Goal: Find contact information: Obtain details needed to contact an individual or organization

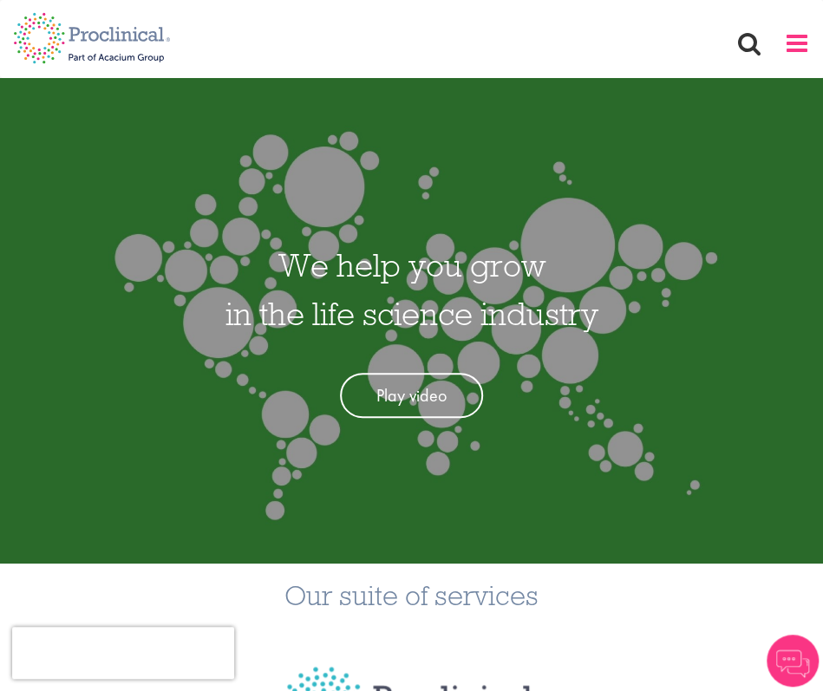
drag, startPoint x: 789, startPoint y: 52, endPoint x: 787, endPoint y: 71, distance: 19.1
click at [789, 51] on span at bounding box center [797, 43] width 26 height 26
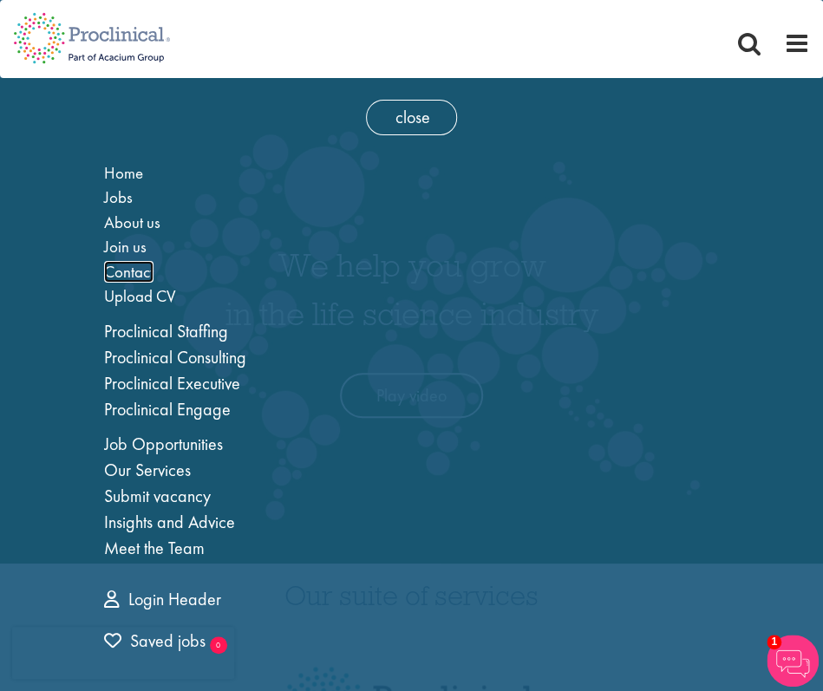
click at [127, 264] on span "Contact" at bounding box center [128, 272] width 49 height 22
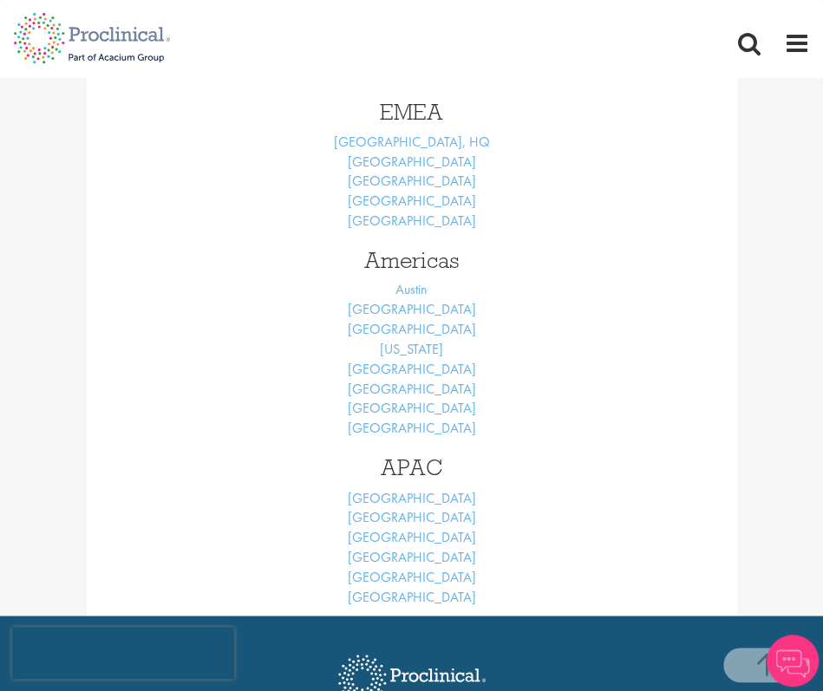
scroll to position [657, 0]
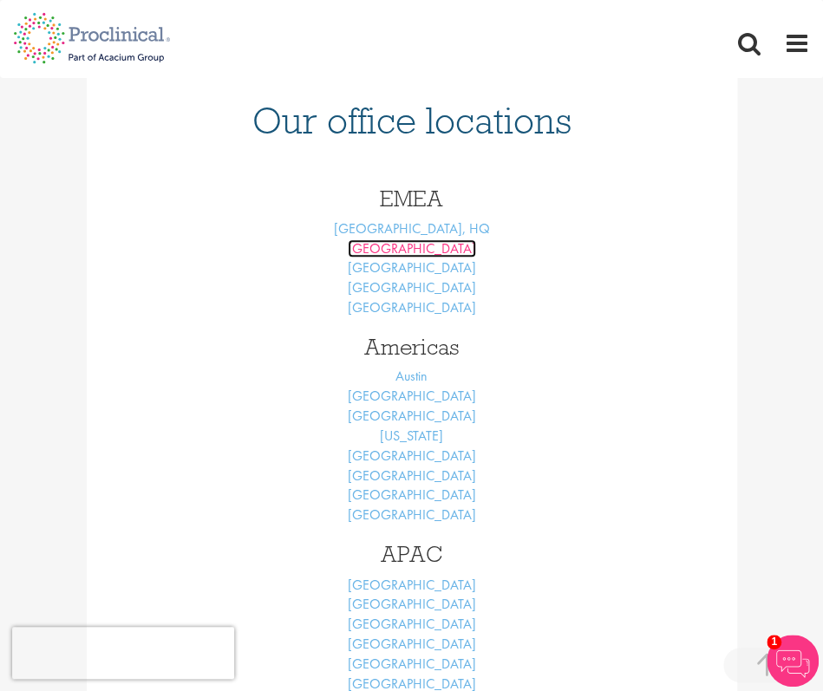
click at [406, 247] on link "[GEOGRAPHIC_DATA]" at bounding box center [412, 248] width 128 height 18
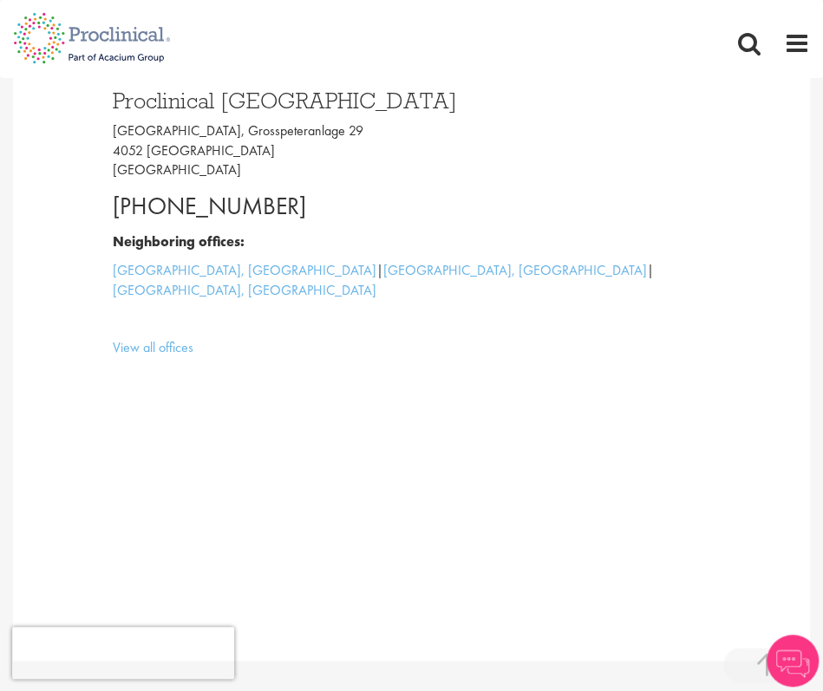
click at [335, 127] on p "[GEOGRAPHIC_DATA], [STREET_ADDRESS]" at bounding box center [412, 151] width 598 height 60
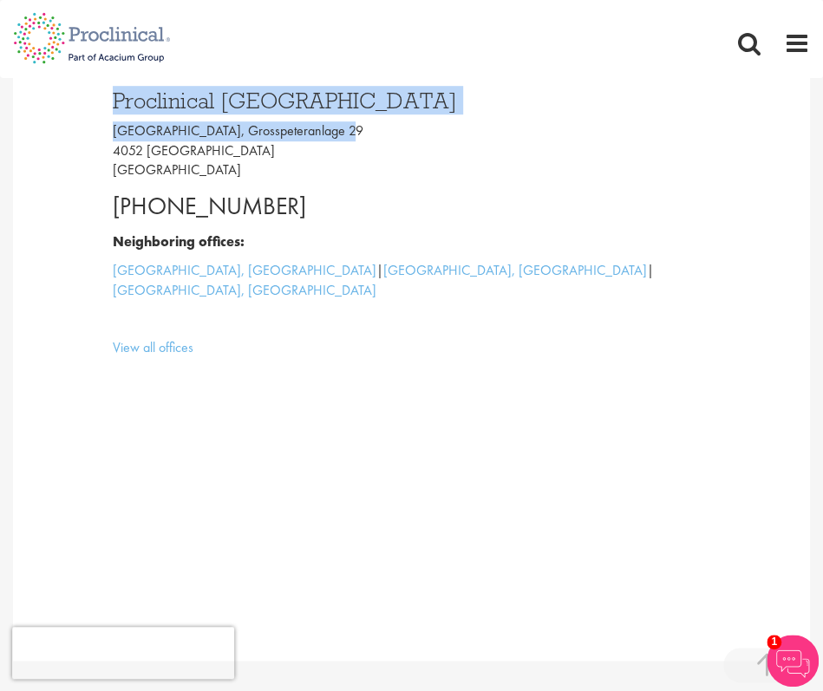
drag, startPoint x: 335, startPoint y: 126, endPoint x: 121, endPoint y: 133, distance: 213.4
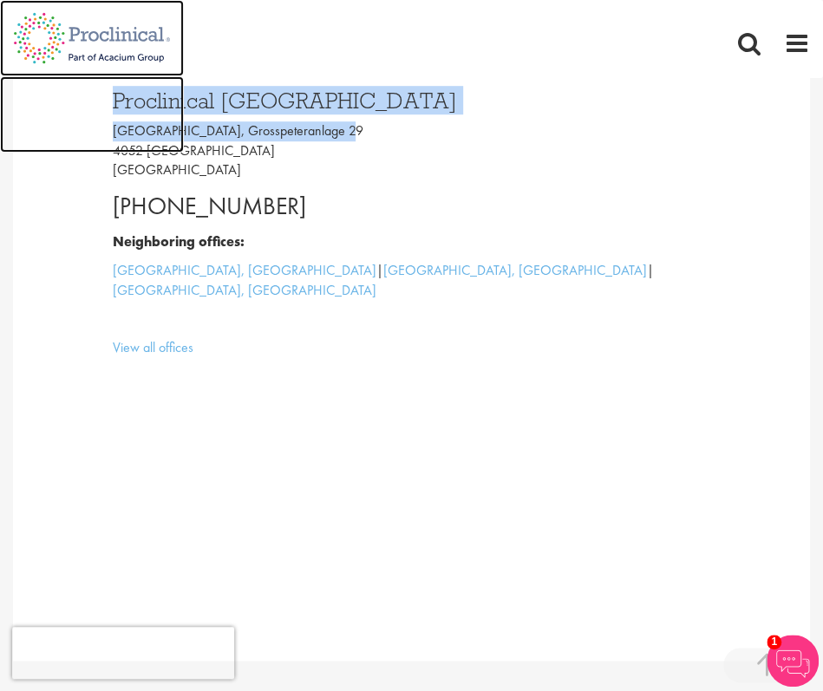
click at [104, 133] on img at bounding box center [92, 114] width 184 height 76
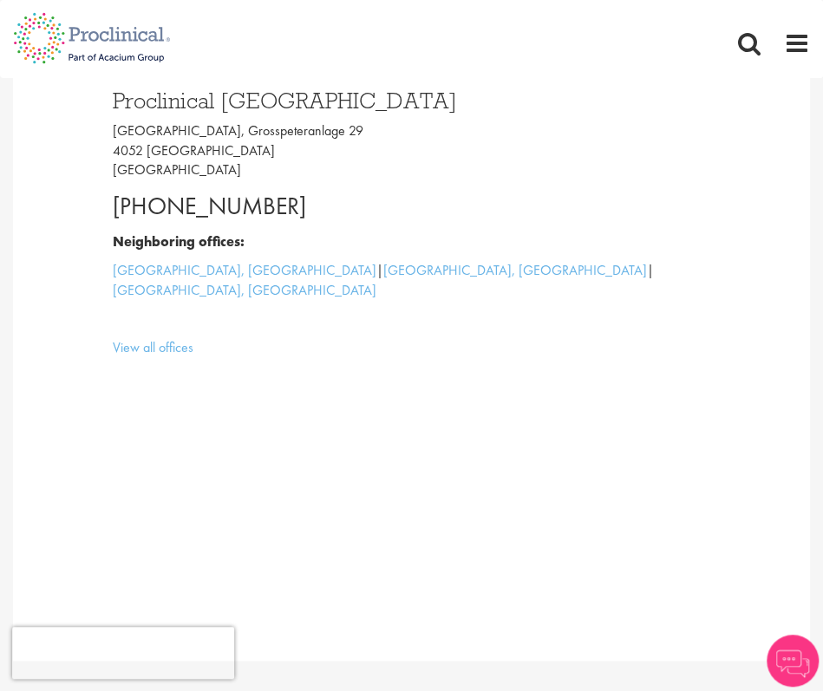
scroll to position [347, 0]
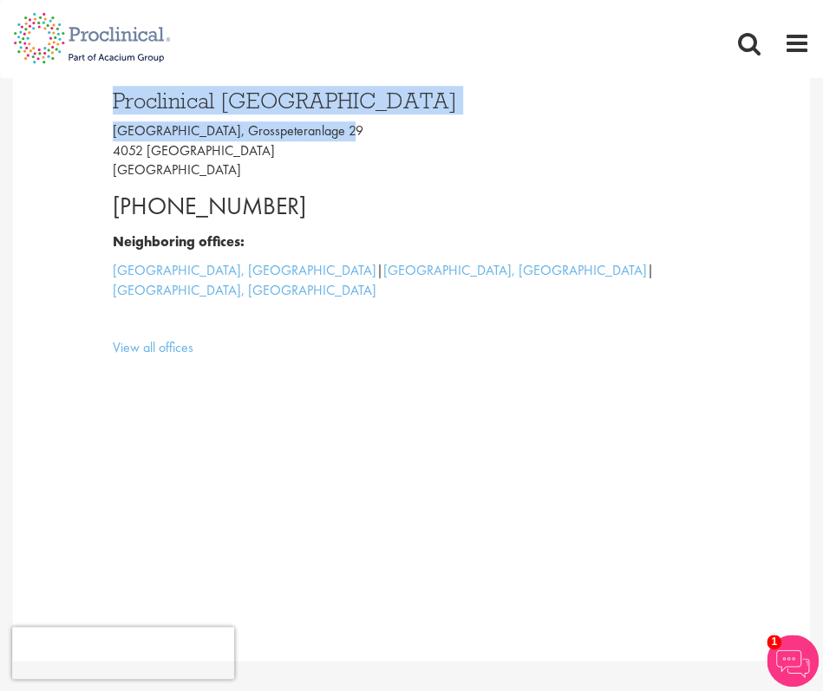
drag, startPoint x: 331, startPoint y: 126, endPoint x: 111, endPoint y: 134, distance: 220.3
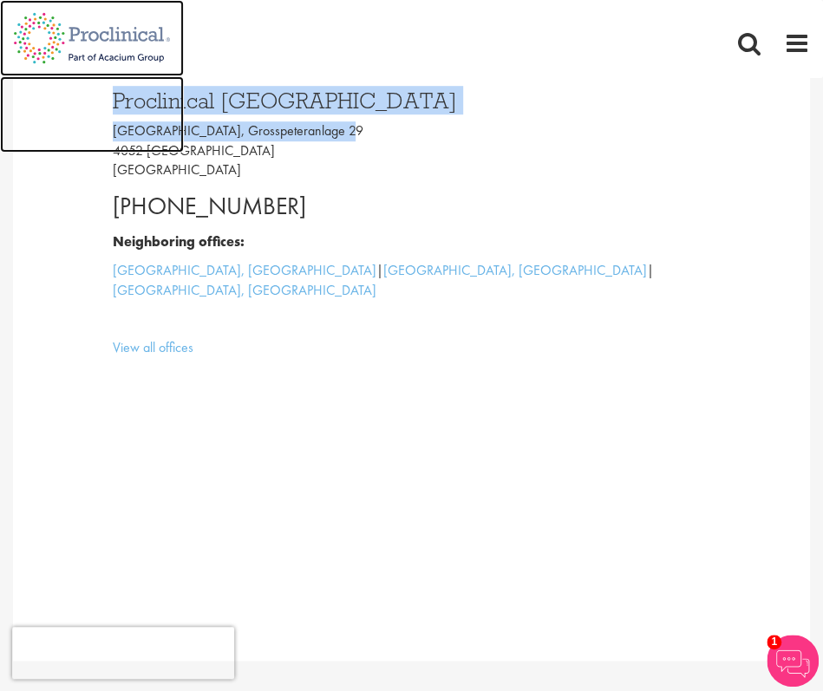
click at [111, 134] on img at bounding box center [92, 114] width 184 height 76
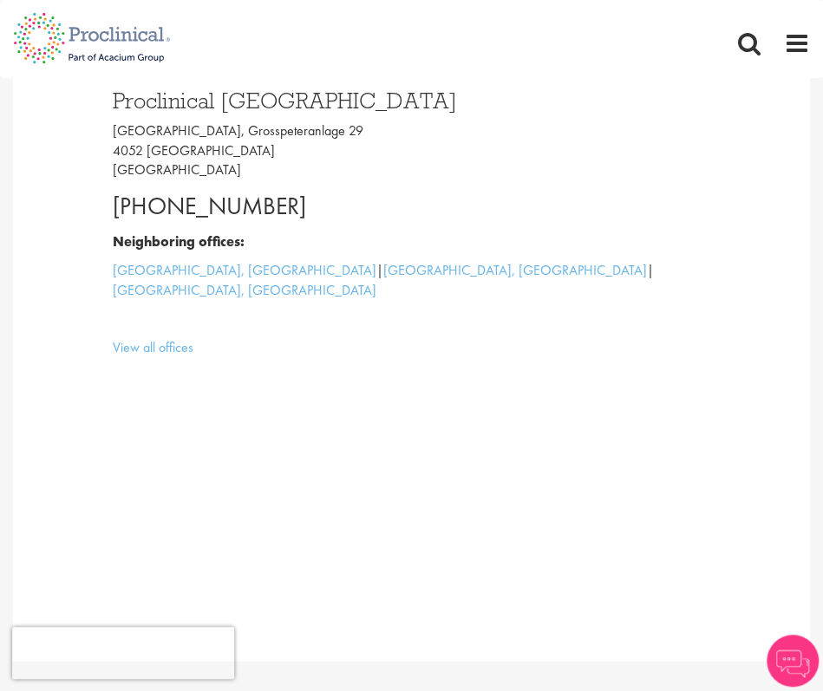
scroll to position [347, 0]
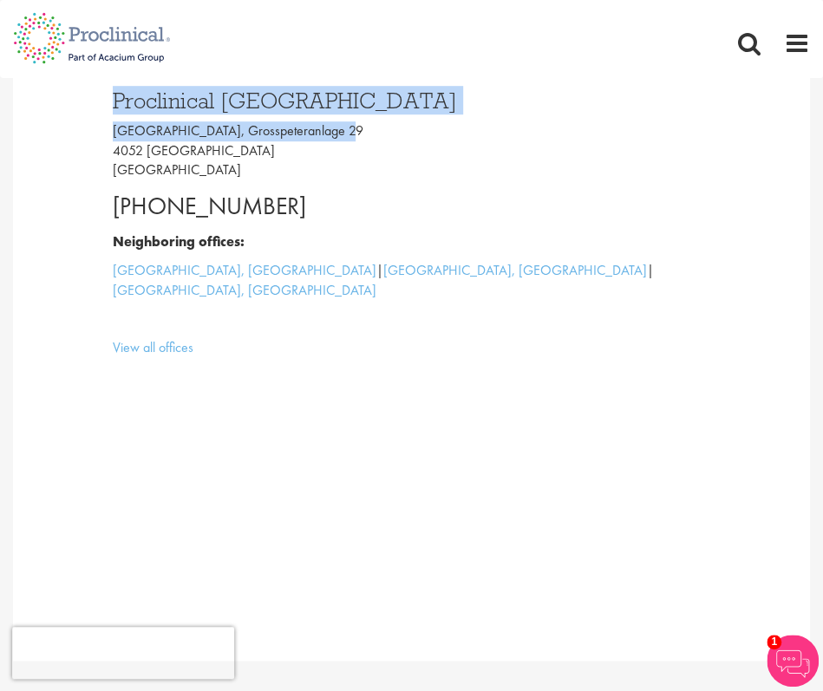
drag, startPoint x: 343, startPoint y: 129, endPoint x: 113, endPoint y: 136, distance: 230.7
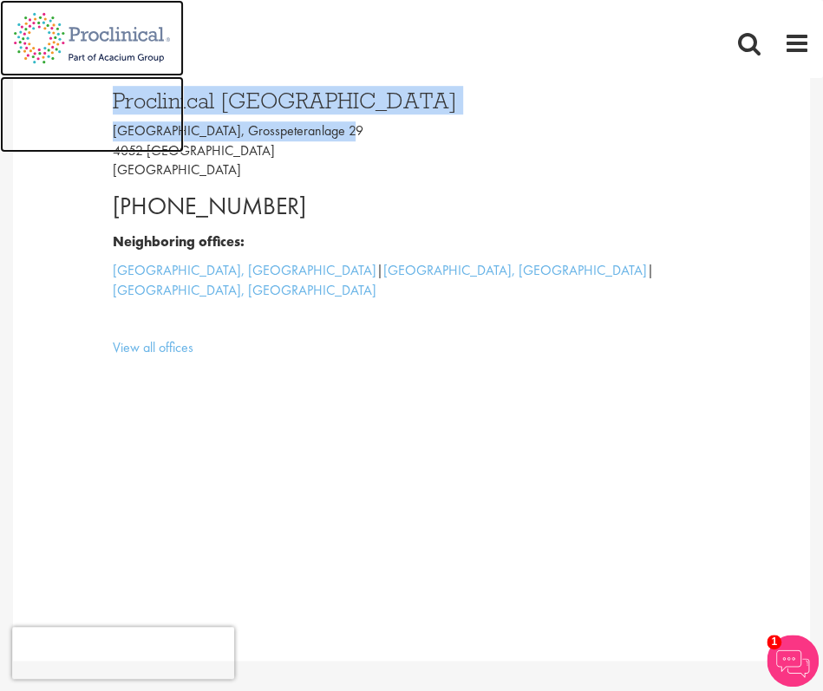
click at [99, 134] on img at bounding box center [92, 114] width 184 height 76
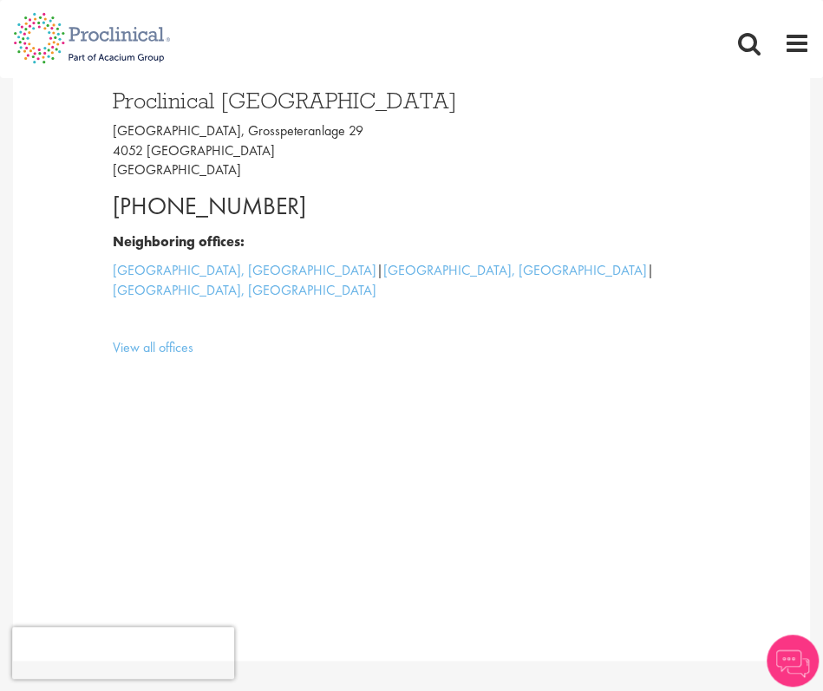
scroll to position [347, 0]
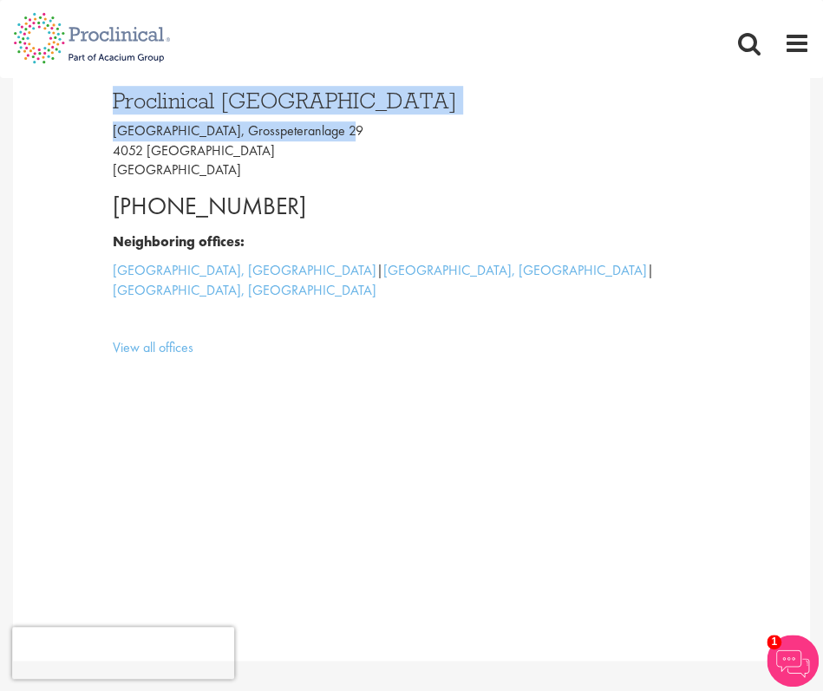
drag, startPoint x: 426, startPoint y: 114, endPoint x: 99, endPoint y: 131, distance: 328.1
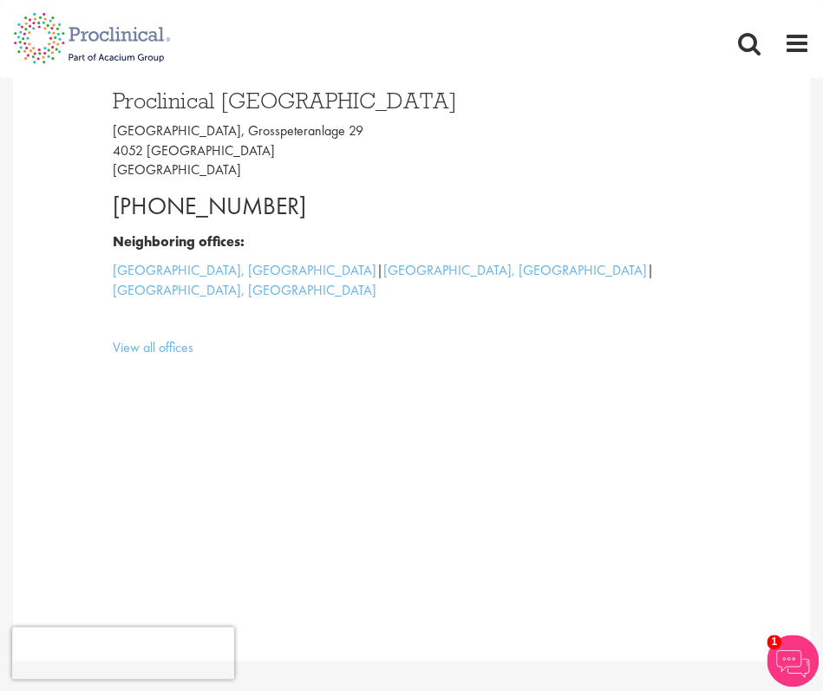
click at [66, 264] on div "Proclinical [GEOGRAPHIC_DATA] [GEOGRAPHIC_DATA], [STREET_ADDRESS] [PHONE_NUMBER…" at bounding box center [411, 348] width 797 height 623
drag, startPoint x: 508, startPoint y: 143, endPoint x: 487, endPoint y: 141, distance: 20.9
click at [487, 141] on p "[GEOGRAPHIC_DATA], [STREET_ADDRESS]" at bounding box center [412, 151] width 598 height 60
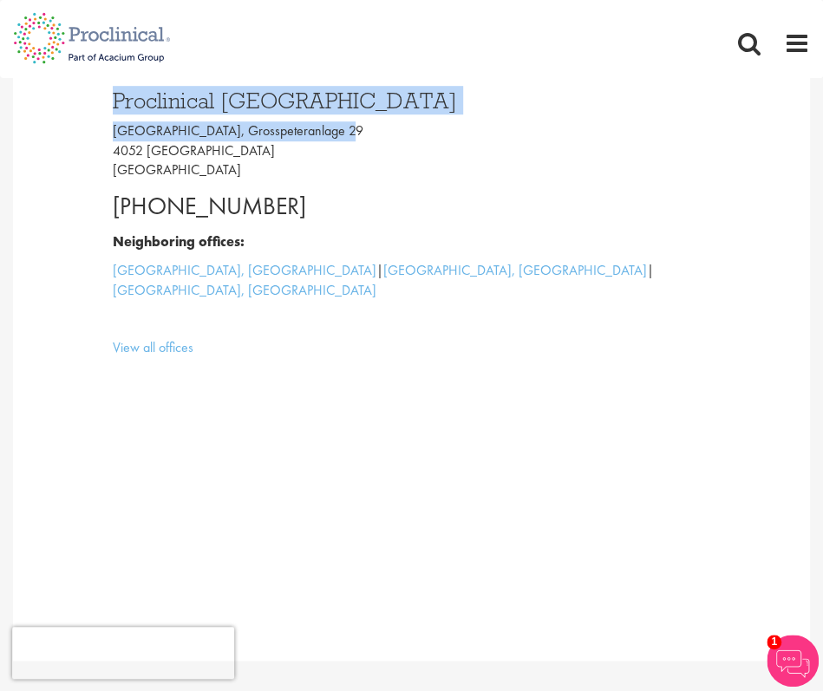
drag, startPoint x: 431, startPoint y: 129, endPoint x: 135, endPoint y: 140, distance: 295.8
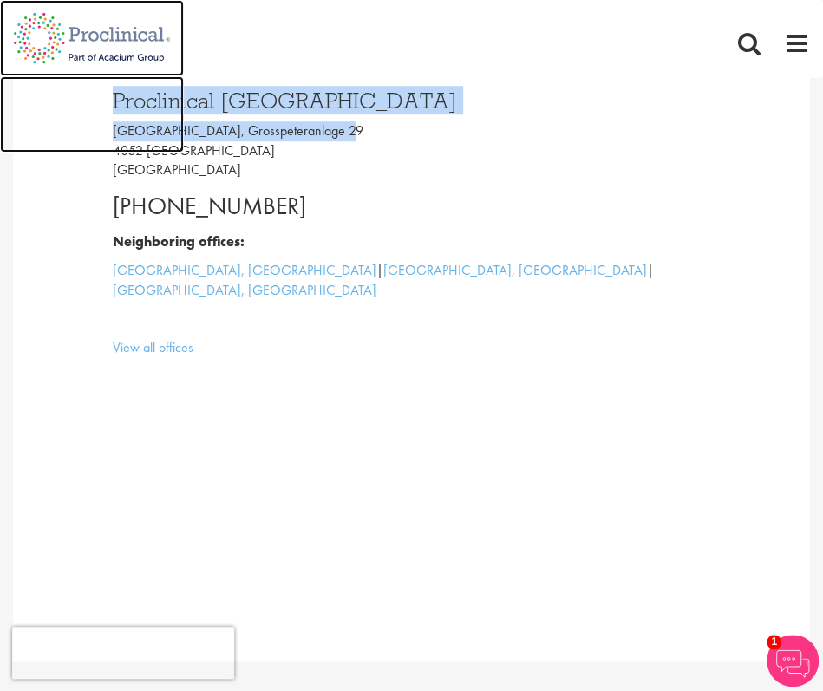
click at [74, 133] on img at bounding box center [92, 114] width 184 height 76
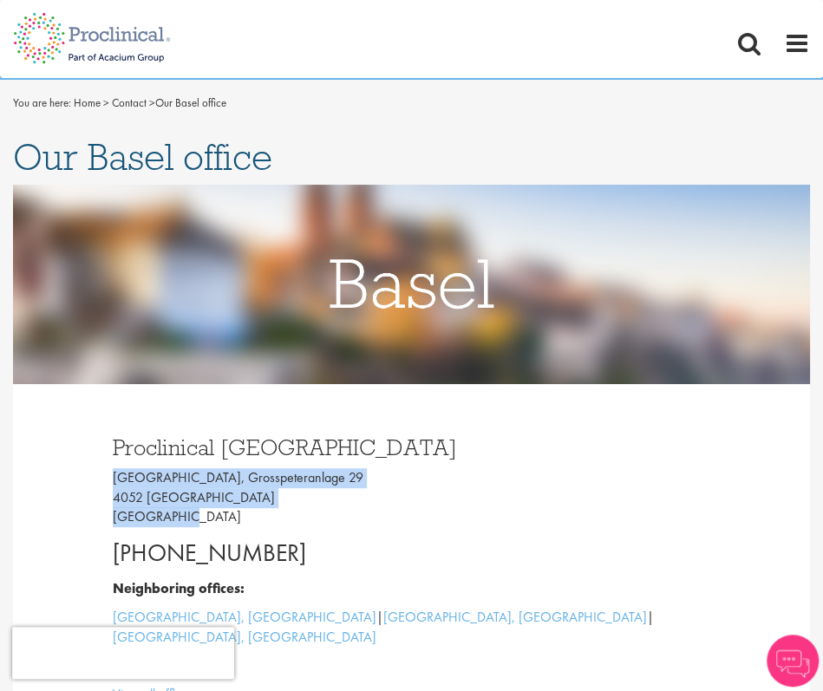
drag, startPoint x: 180, startPoint y: 518, endPoint x: 106, endPoint y: 476, distance: 85.8
click at [106, 476] on div "Proclinical [GEOGRAPHIC_DATA] [GEOGRAPHIC_DATA], [STREET_ADDRESS] [PHONE_NUMBER…" at bounding box center [412, 570] width 624 height 268
copy p "[GEOGRAPHIC_DATA], [STREET_ADDRESS]"
